Goal: Information Seeking & Learning: Learn about a topic

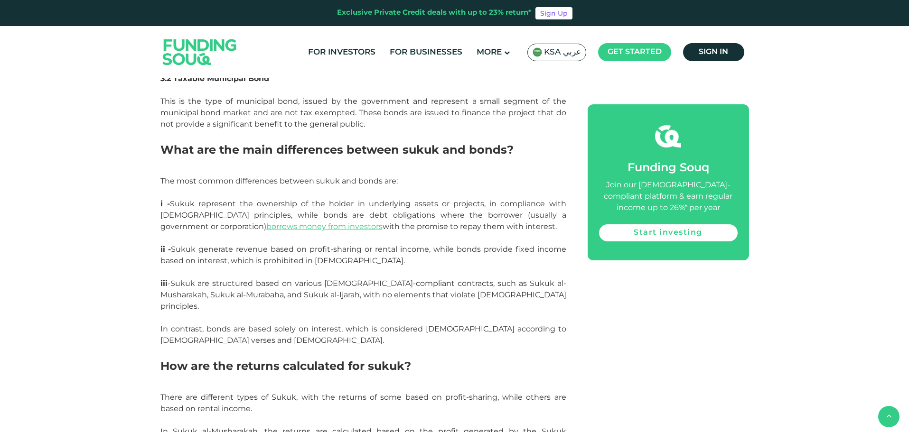
scroll to position [2183, 0]
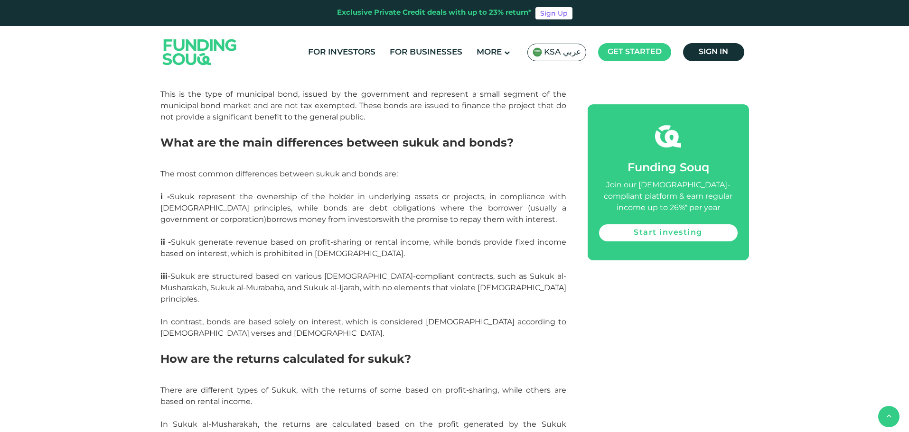
click at [266, 215] on link "borrows money from investors" at bounding box center [324, 219] width 116 height 9
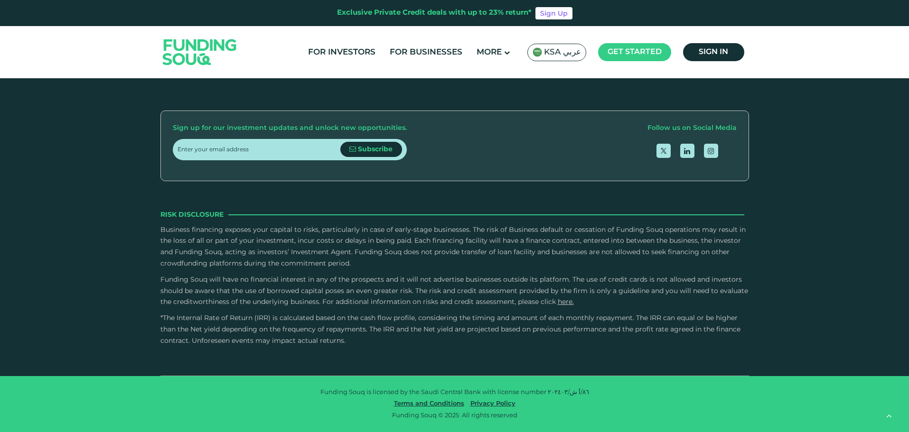
scroll to position [1756, 0]
